Goal: Task Accomplishment & Management: Manage account settings

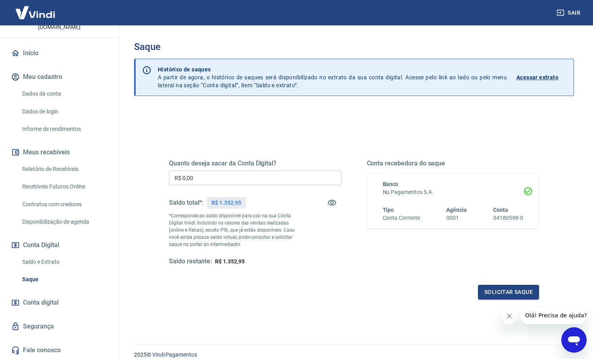
scroll to position [62, 0]
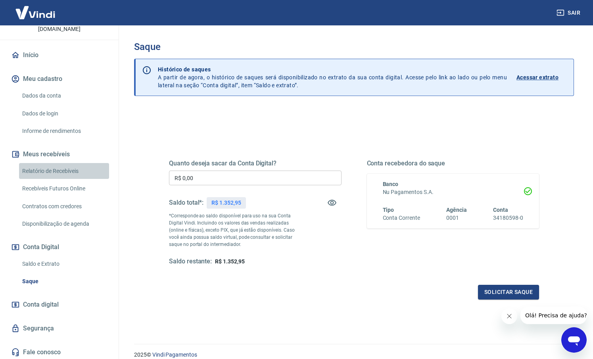
click at [65, 170] on link "Relatório de Recebíveis" at bounding box center [64, 171] width 90 height 16
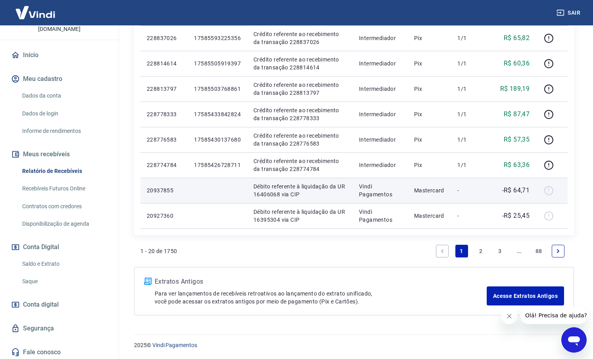
scroll to position [531, 0]
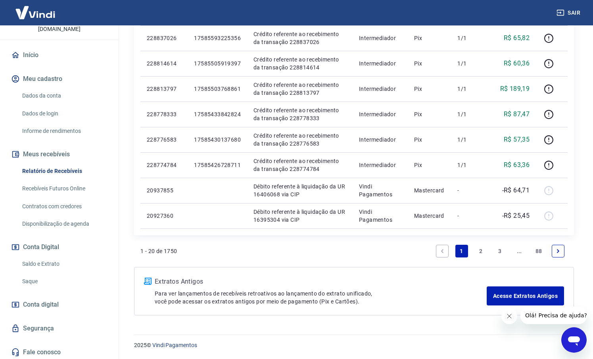
click at [481, 254] on link "2" at bounding box center [481, 251] width 13 height 13
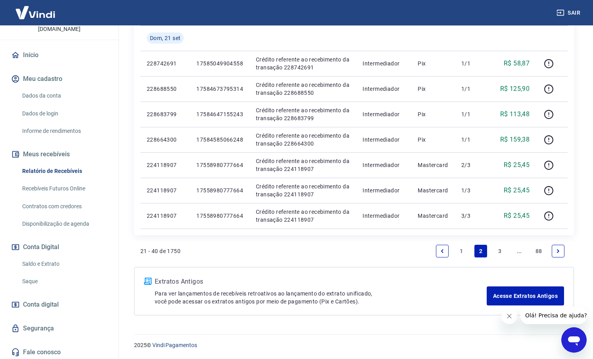
scroll to position [531, 0]
click at [496, 251] on link "3" at bounding box center [500, 251] width 13 height 13
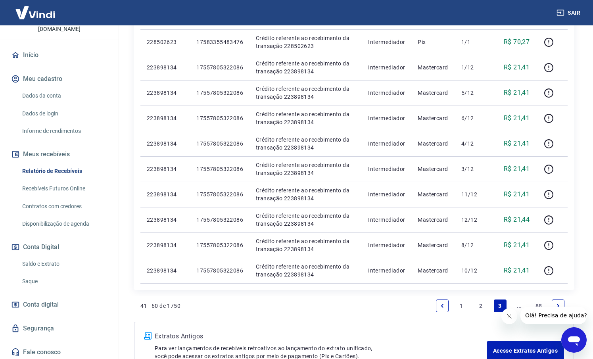
scroll to position [479, 0]
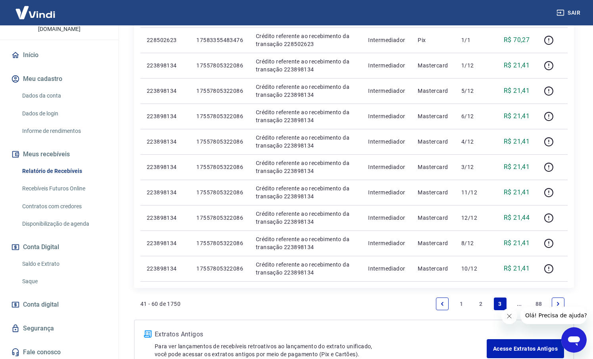
click at [518, 304] on link "..." at bounding box center [519, 304] width 13 height 13
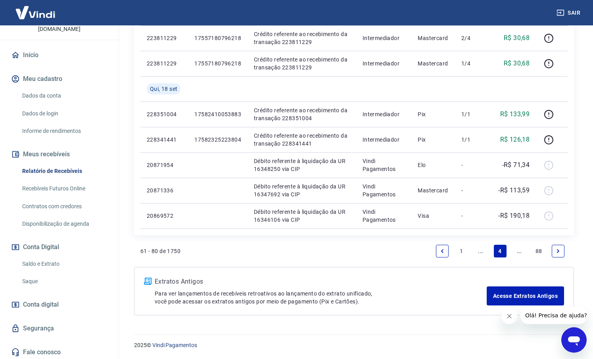
scroll to position [557, 0]
click at [476, 250] on link "..." at bounding box center [481, 251] width 13 height 13
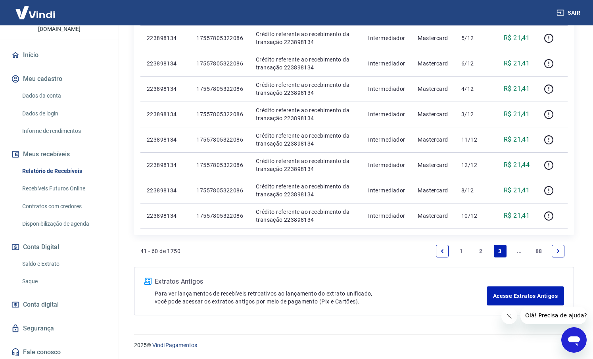
scroll to position [531, 0]
click at [477, 250] on link "2" at bounding box center [481, 251] width 13 height 13
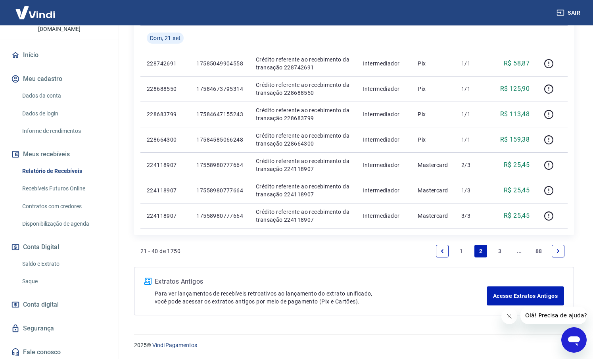
scroll to position [531, 0]
click at [459, 252] on link "1" at bounding box center [462, 251] width 13 height 13
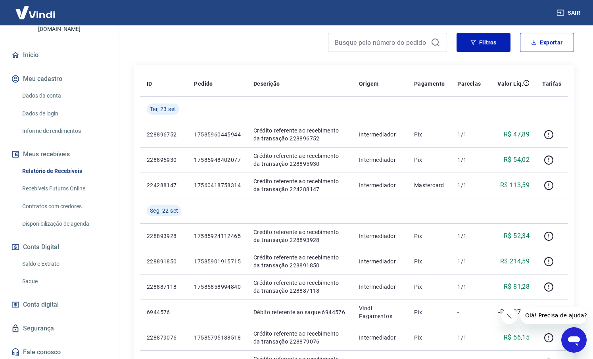
scroll to position [104, 0]
